Goal: Download file/media

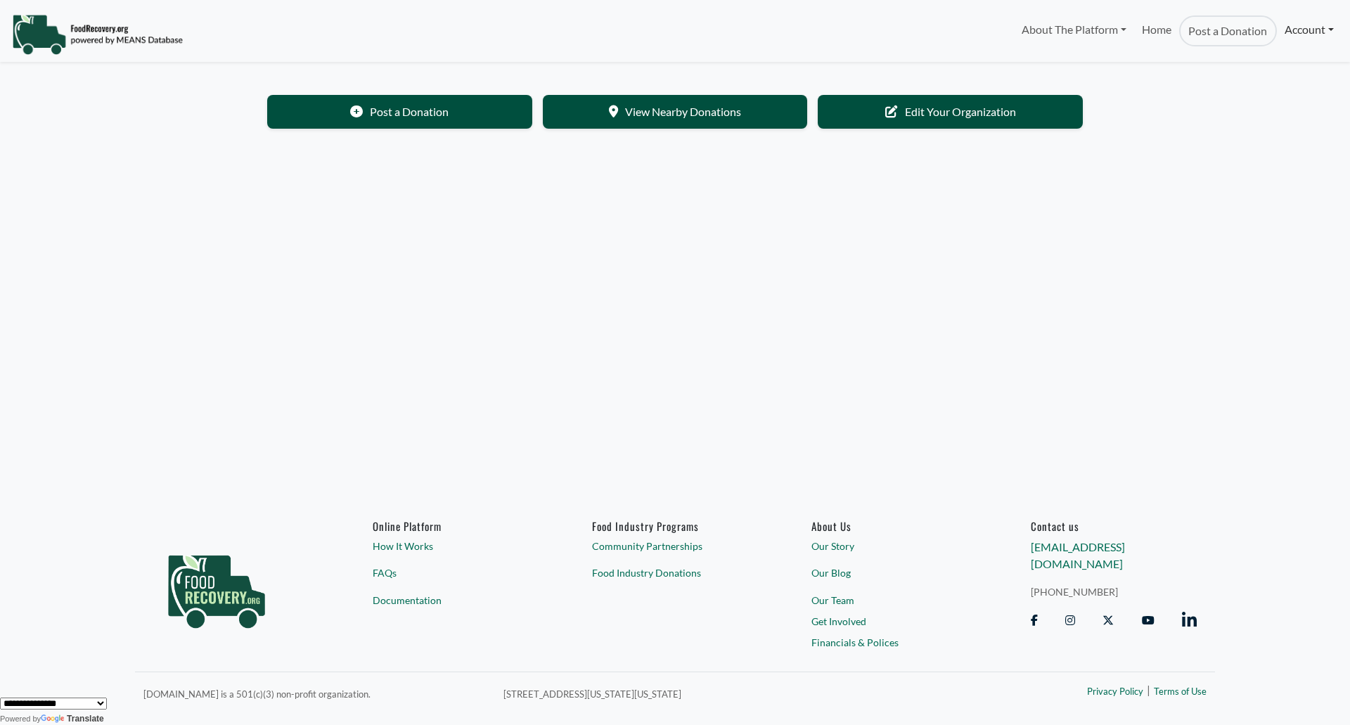
click at [1304, 25] on link "Account" at bounding box center [1309, 29] width 65 height 28
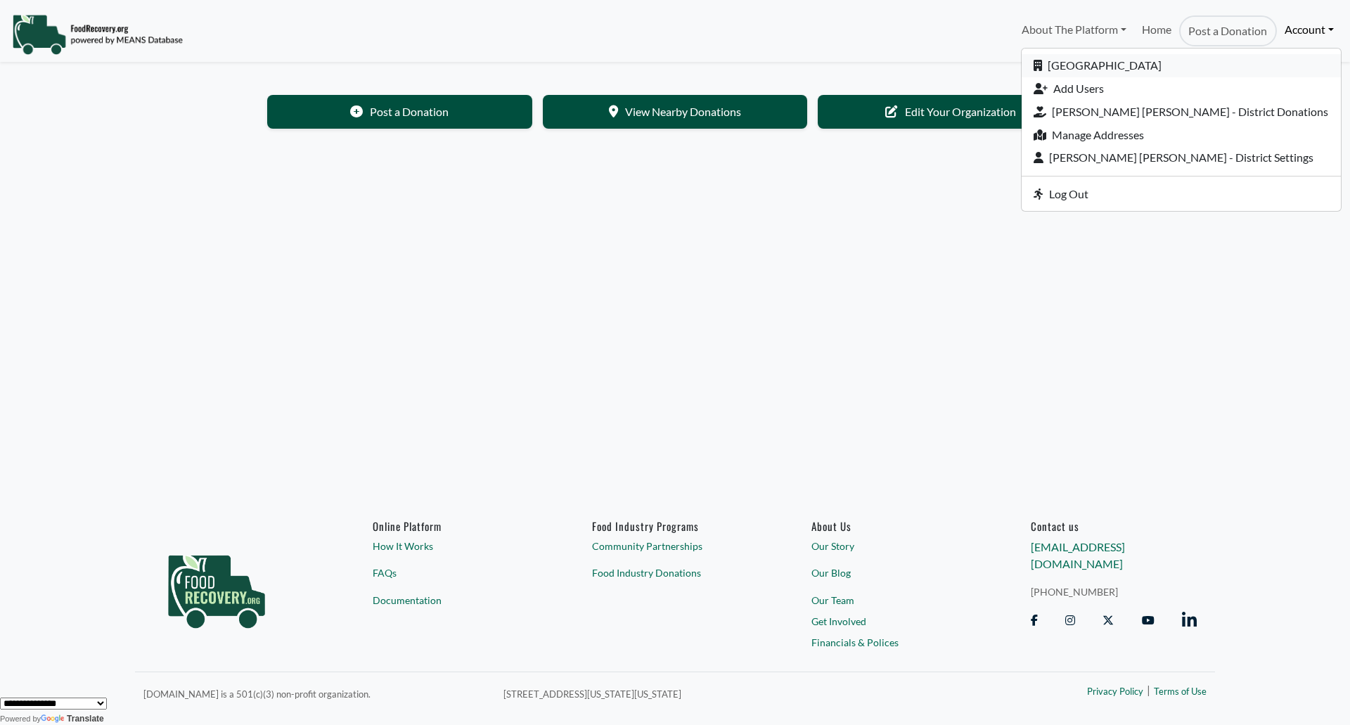
click at [1206, 69] on link "[GEOGRAPHIC_DATA]" at bounding box center [1181, 65] width 319 height 23
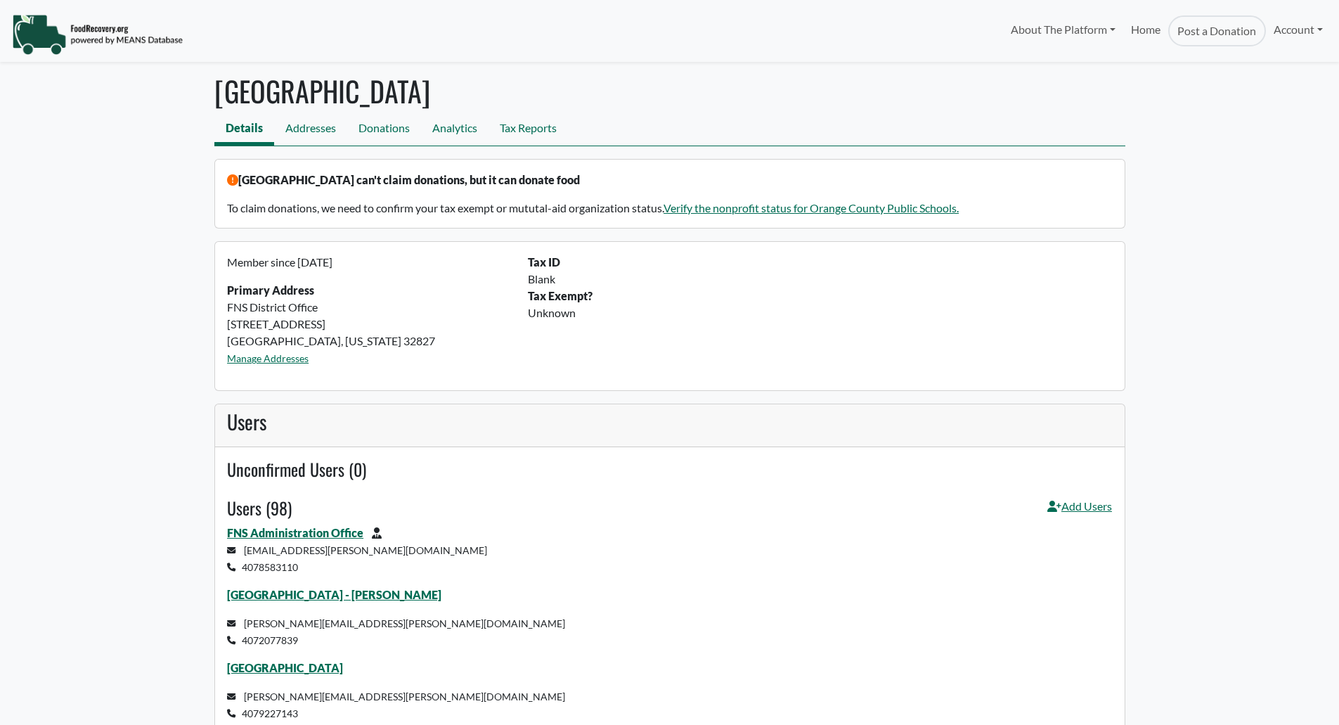
select select "Language Translate Widget"
click at [548, 133] on link "Tax Reports" at bounding box center [528, 130] width 79 height 32
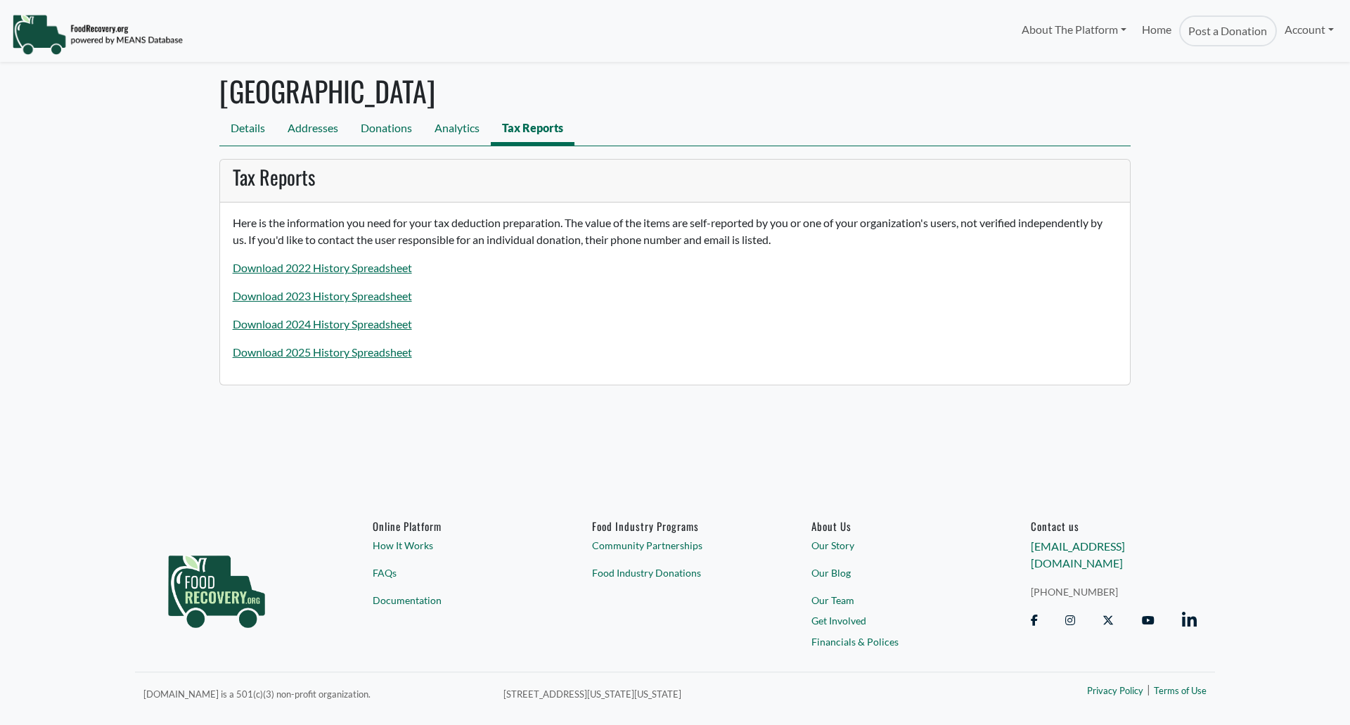
select select "Language Translate Widget"
click at [279, 354] on link "Download 2025 History Spreadsheet" at bounding box center [322, 351] width 179 height 13
